Goal: Book appointment/travel/reservation

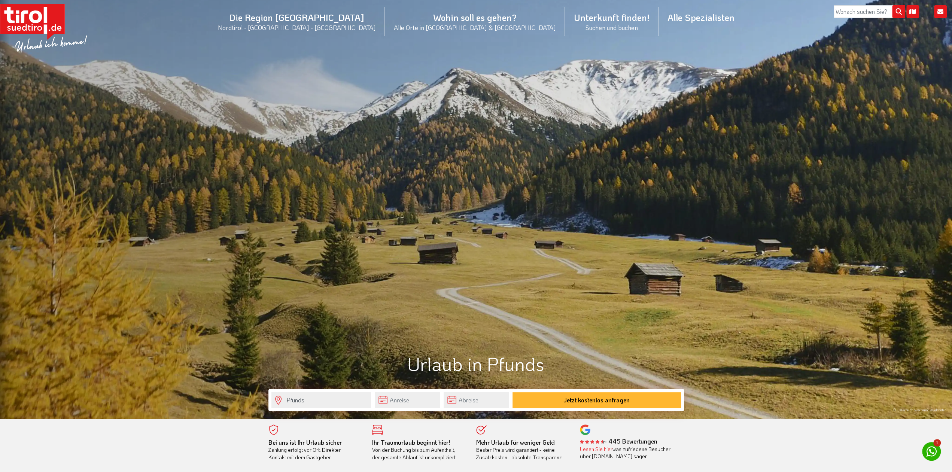
click at [507, 152] on div "© Österreich Werbung-Webhofer" at bounding box center [476, 209] width 952 height 419
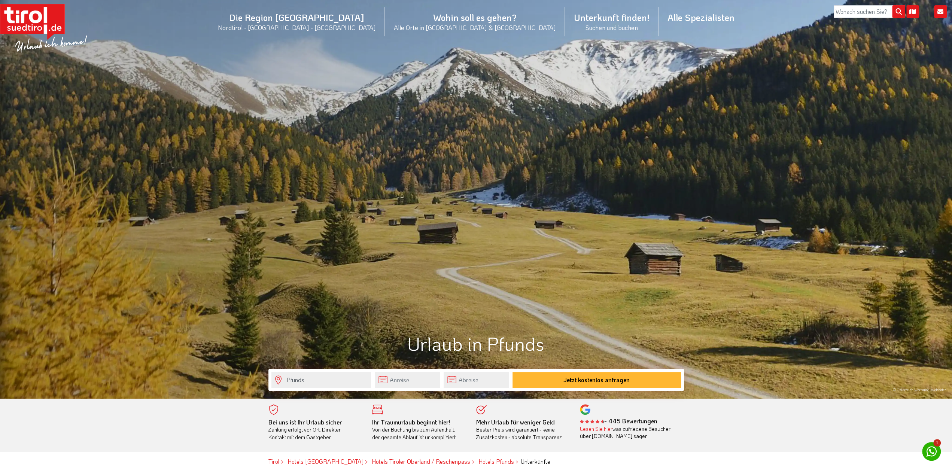
scroll to position [156, 0]
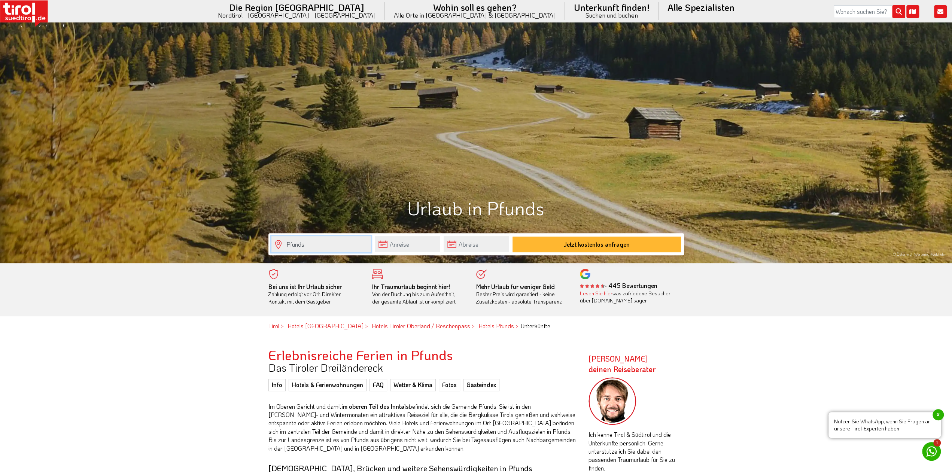
click at [342, 240] on input "Pfunds" at bounding box center [321, 244] width 100 height 16
click at [406, 246] on input "text" at bounding box center [407, 244] width 65 height 16
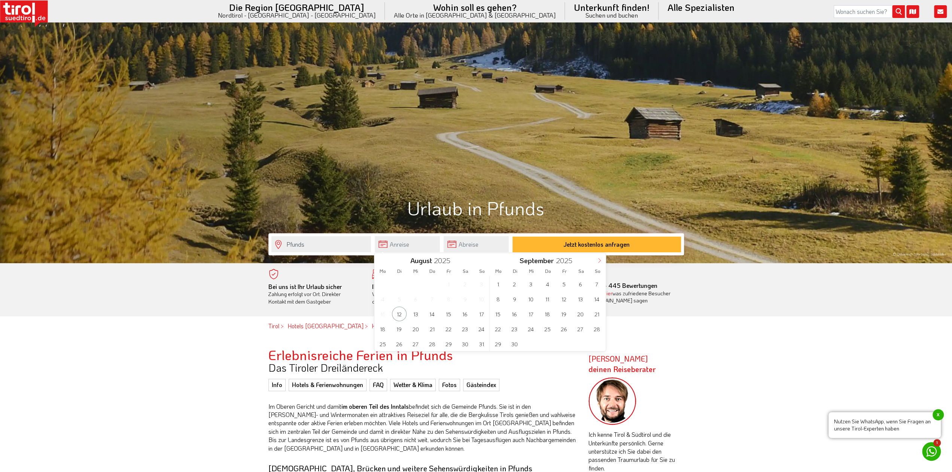
click at [599, 263] on span at bounding box center [599, 259] width 13 height 13
click at [599, 263] on icon at bounding box center [599, 260] width 5 height 5
type input "2026"
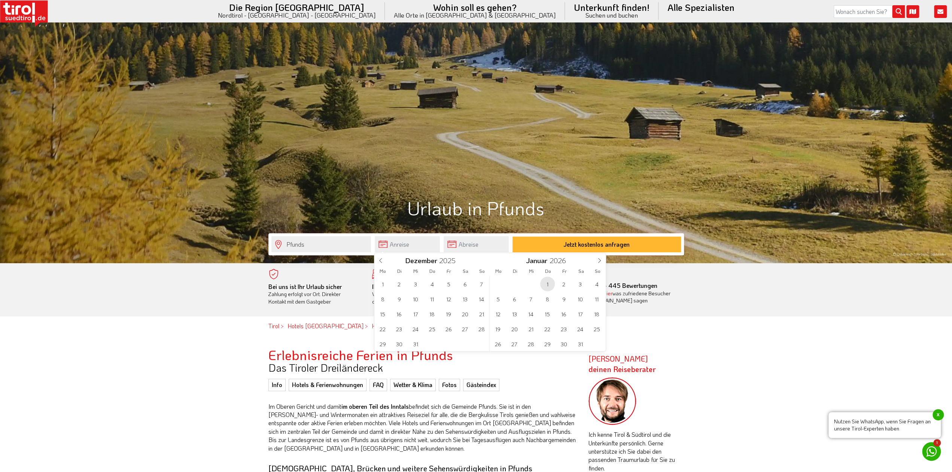
click at [550, 285] on span "1" at bounding box center [547, 284] width 15 height 15
type input "01-01-2026"
type input "2026"
click at [404, 296] on span "6" at bounding box center [399, 299] width 15 height 15
type input "01-01-2026"
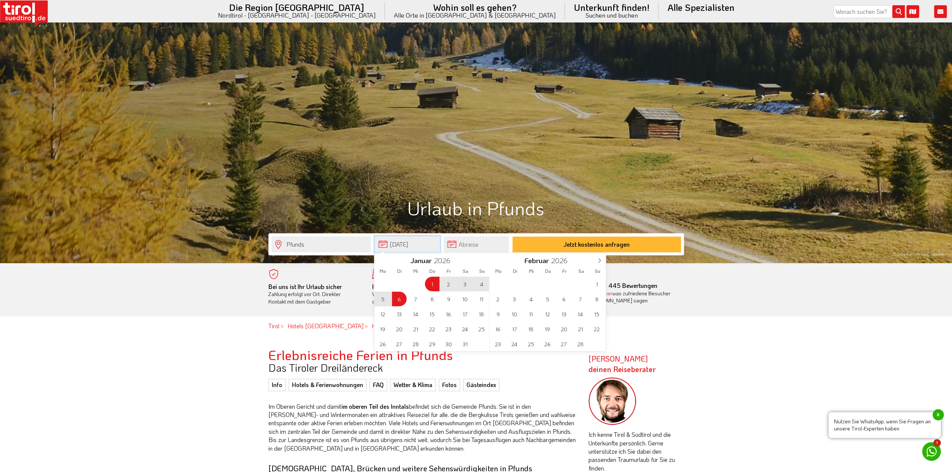
type input "06-01-2026"
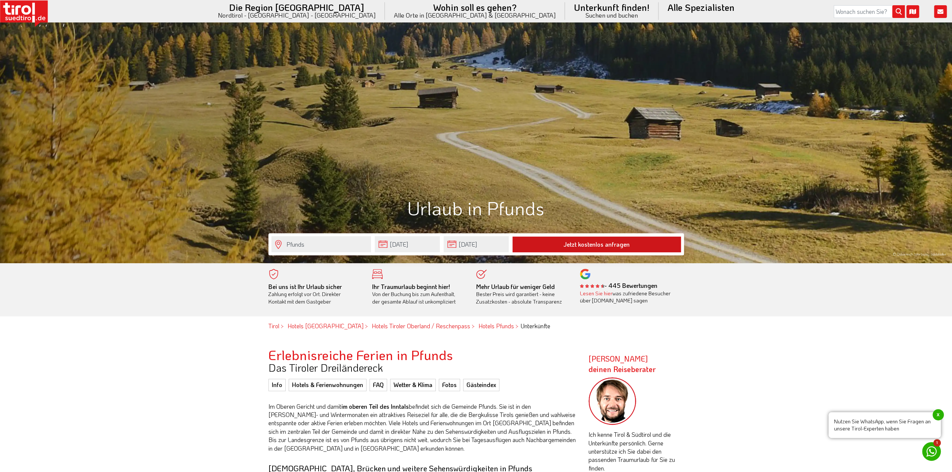
click at [610, 242] on button "Jetzt kostenlos anfragen" at bounding box center [596, 245] width 168 height 16
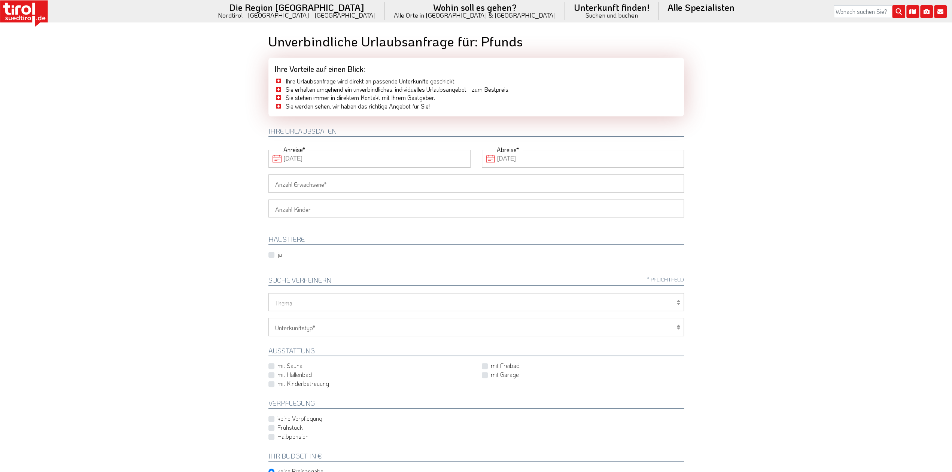
click at [18, 9] on rect at bounding box center [24, 11] width 48 height 22
